Goal: Information Seeking & Learning: Learn about a topic

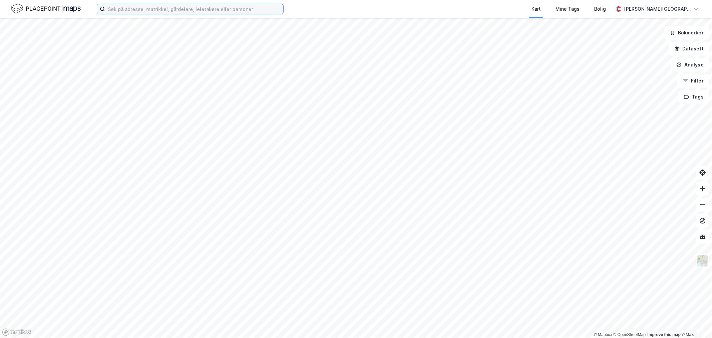
click at [148, 13] on input at bounding box center [194, 9] width 178 height 10
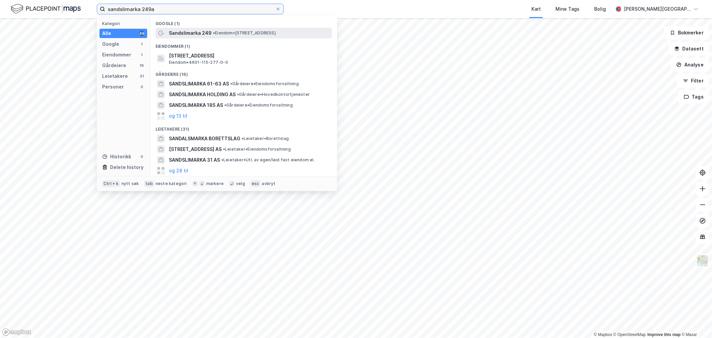
type input "sandslimarka 249a"
click at [203, 31] on span "Sandslimarka 249" at bounding box center [190, 33] width 43 height 8
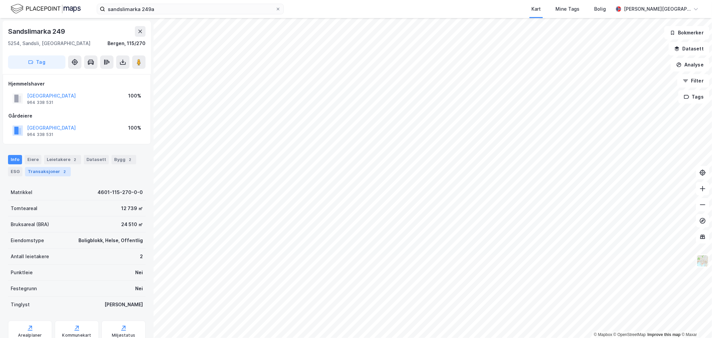
click at [57, 167] on div "Transaksjoner 2" at bounding box center [48, 171] width 46 height 9
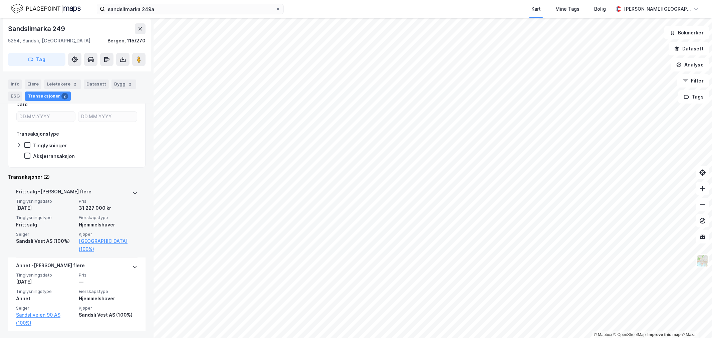
scroll to position [118, 0]
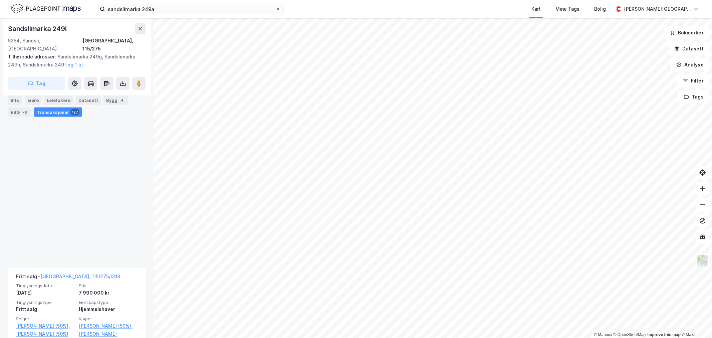
scroll to position [1038, 0]
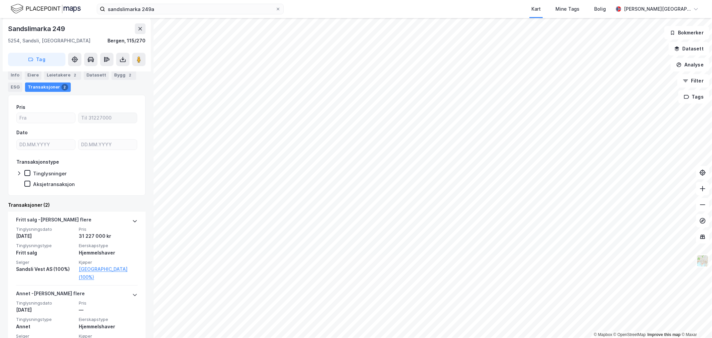
scroll to position [111, 0]
